Goal: Task Accomplishment & Management: Manage account settings

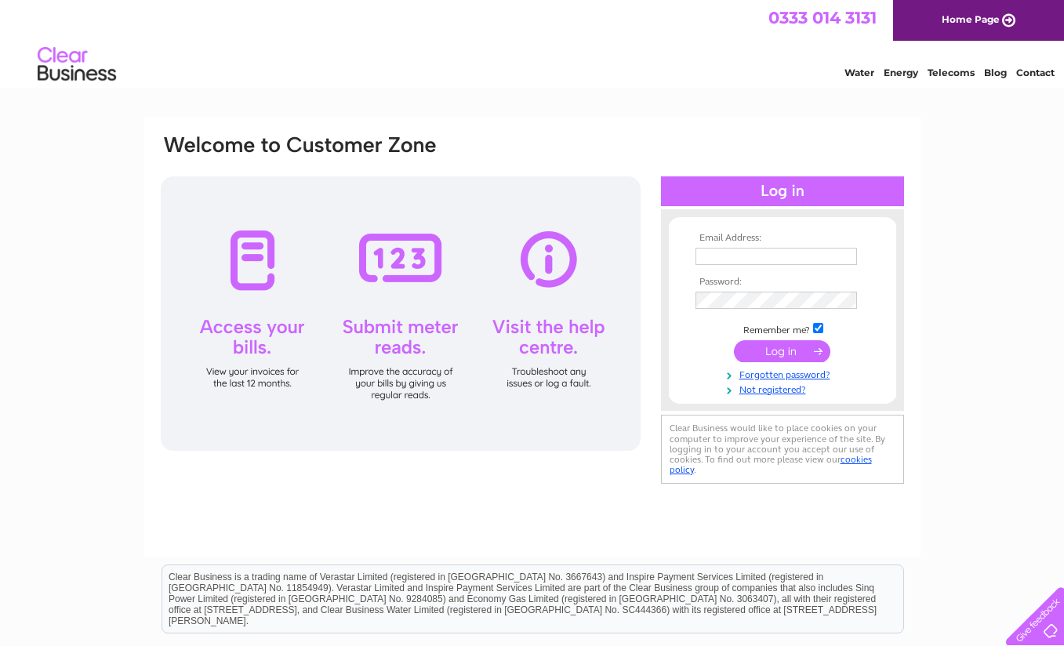
type input "[EMAIL_ADDRESS][DOMAIN_NAME]"
drag, startPoint x: 264, startPoint y: 347, endPoint x: 289, endPoint y: 258, distance: 92.6
click at [277, 298] on div at bounding box center [401, 313] width 480 height 274
click at [767, 353] on input "submit" at bounding box center [782, 351] width 96 height 22
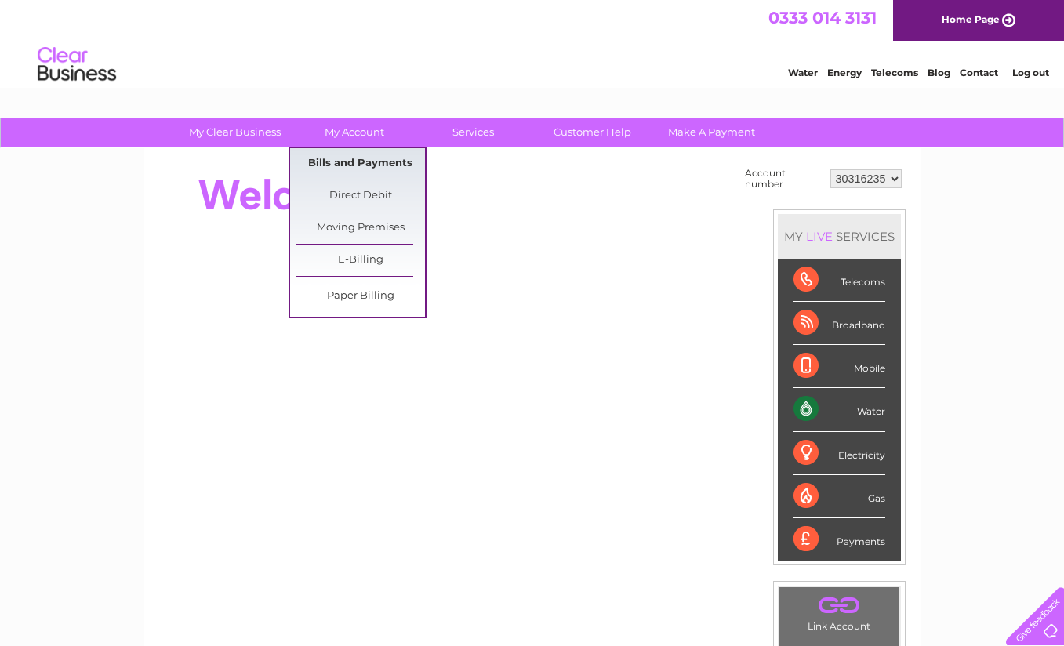
click at [359, 156] on link "Bills and Payments" at bounding box center [360, 163] width 129 height 31
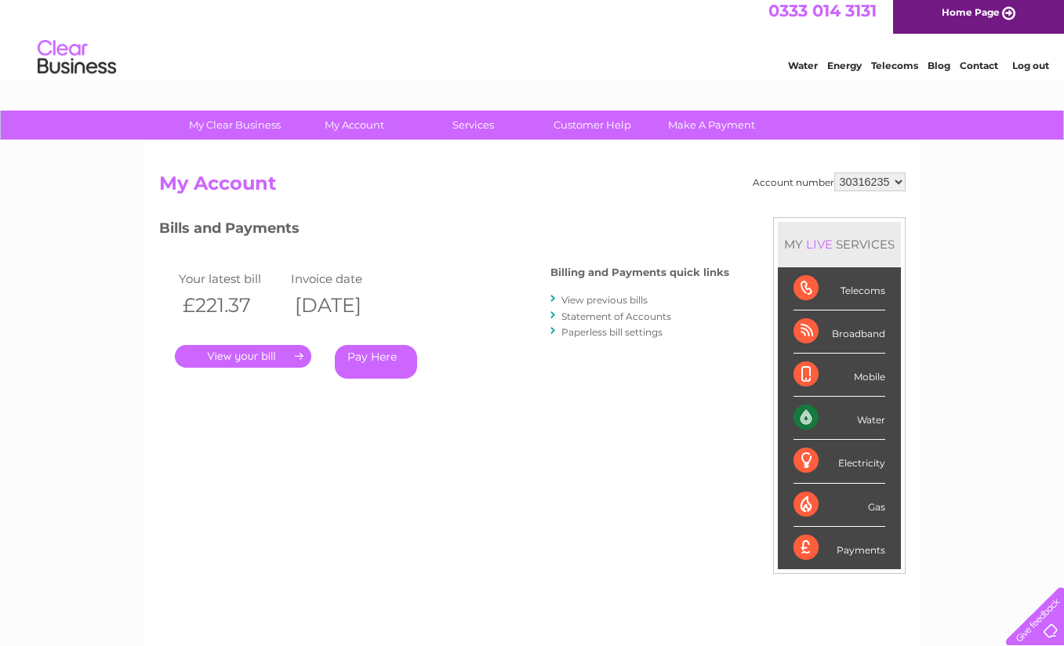
scroll to position [5, 0]
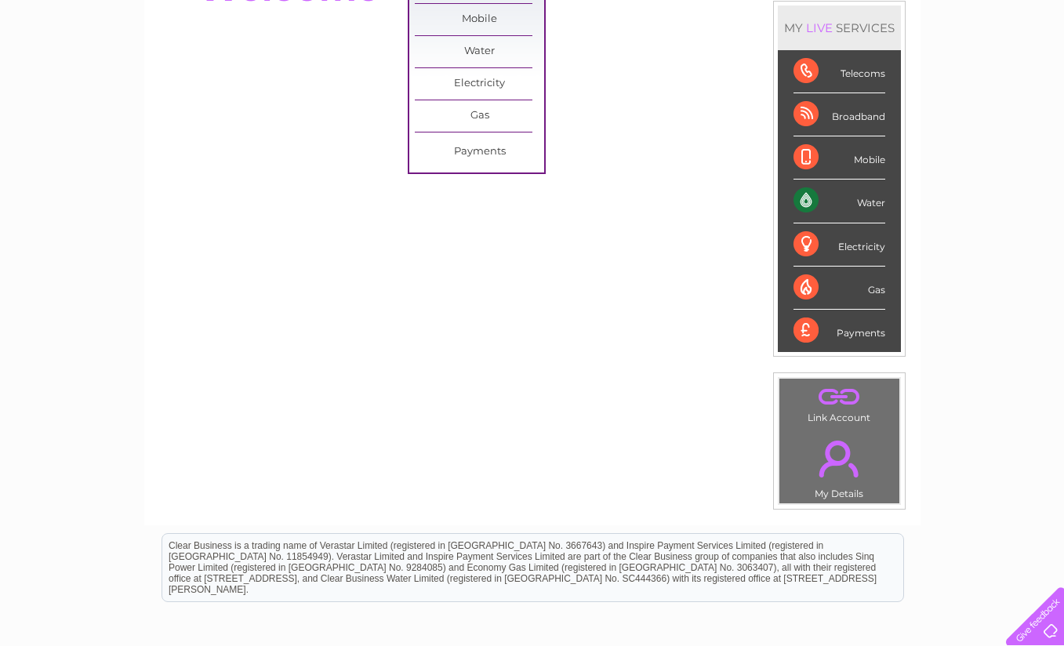
scroll to position [208, 0]
